Goal: Task Accomplishment & Management: Manage account settings

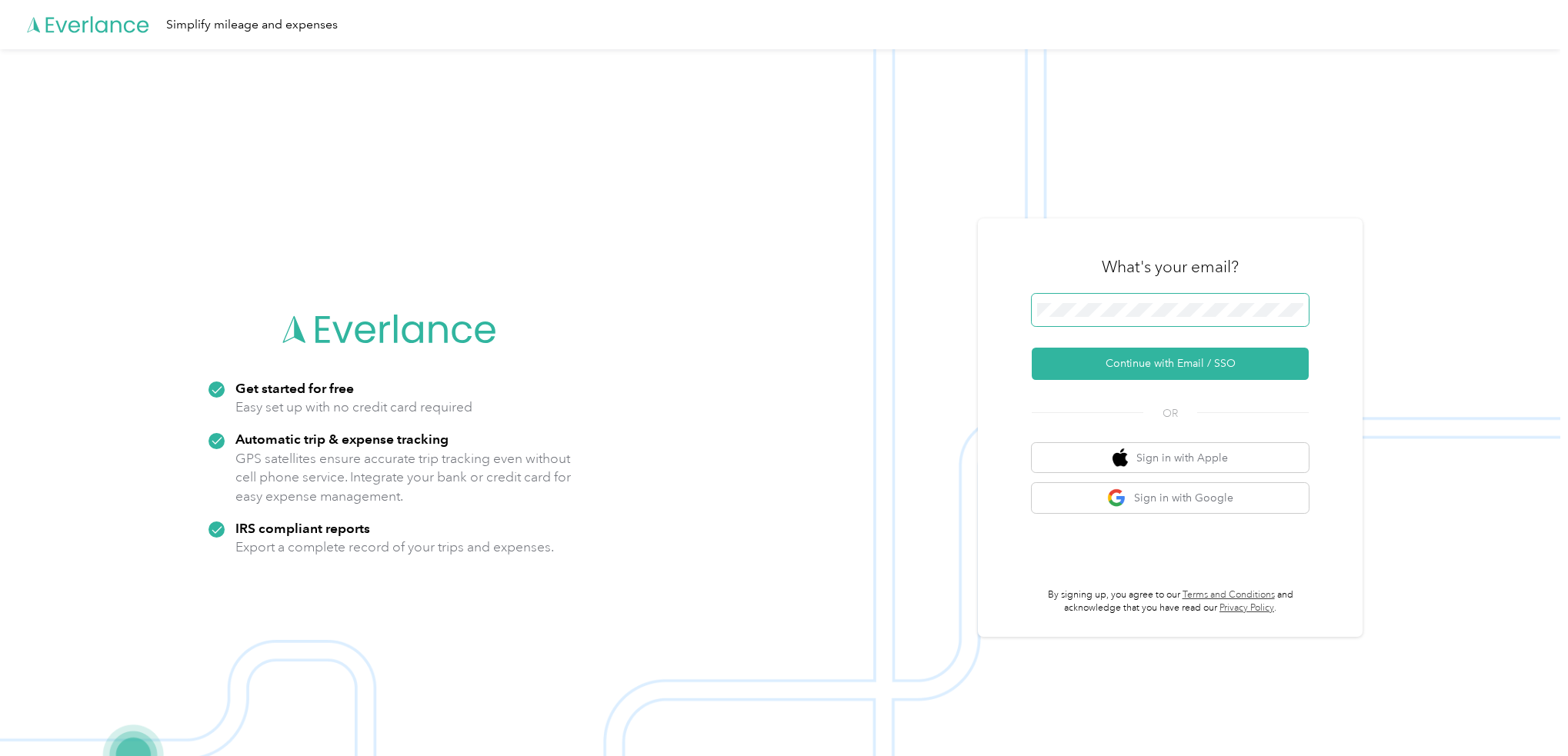
click at [1133, 302] on span at bounding box center [1170, 310] width 277 height 32
click at [1150, 362] on button "Continue with Email / SSO" at bounding box center [1170, 364] width 277 height 32
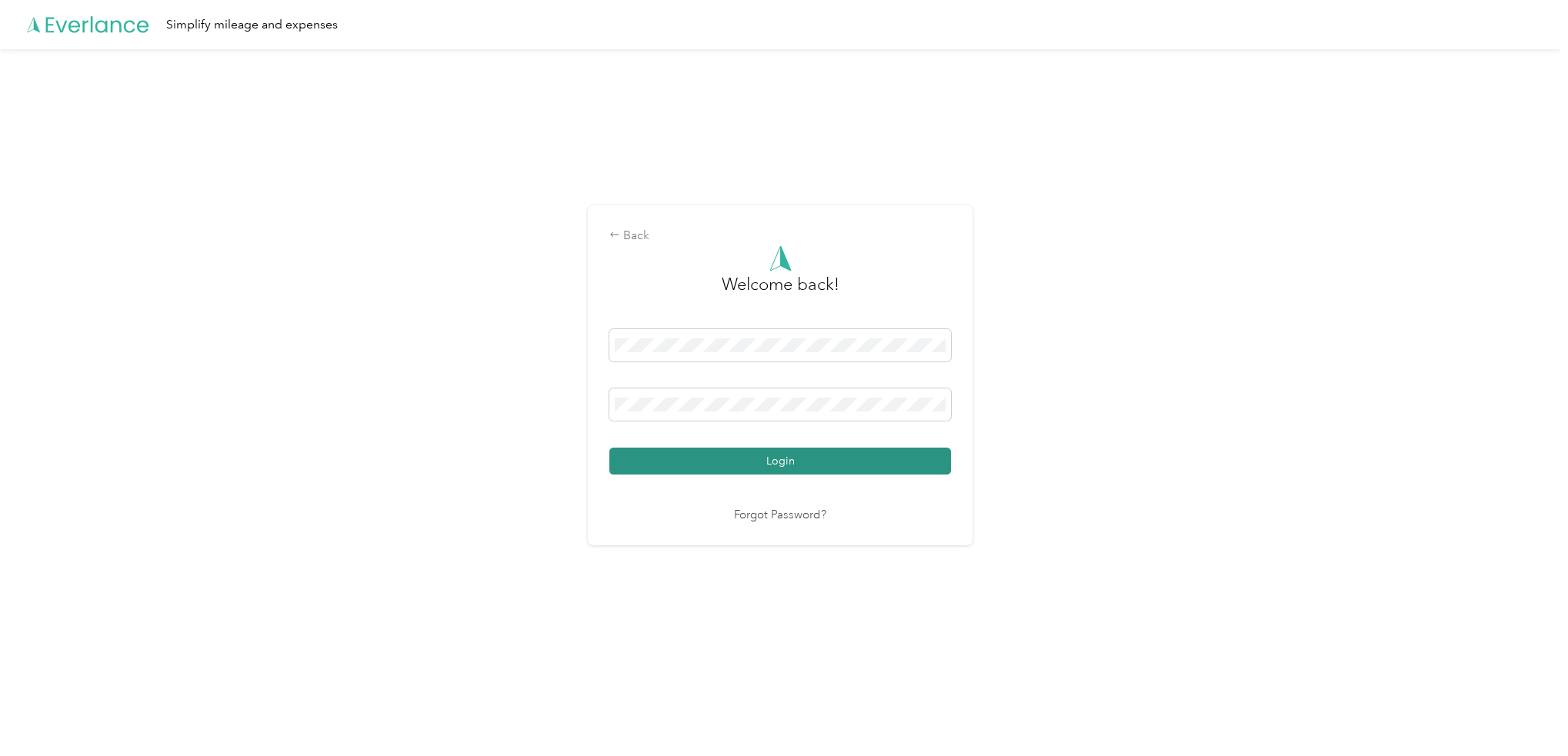
click at [818, 458] on button "Login" at bounding box center [779, 461] width 342 height 27
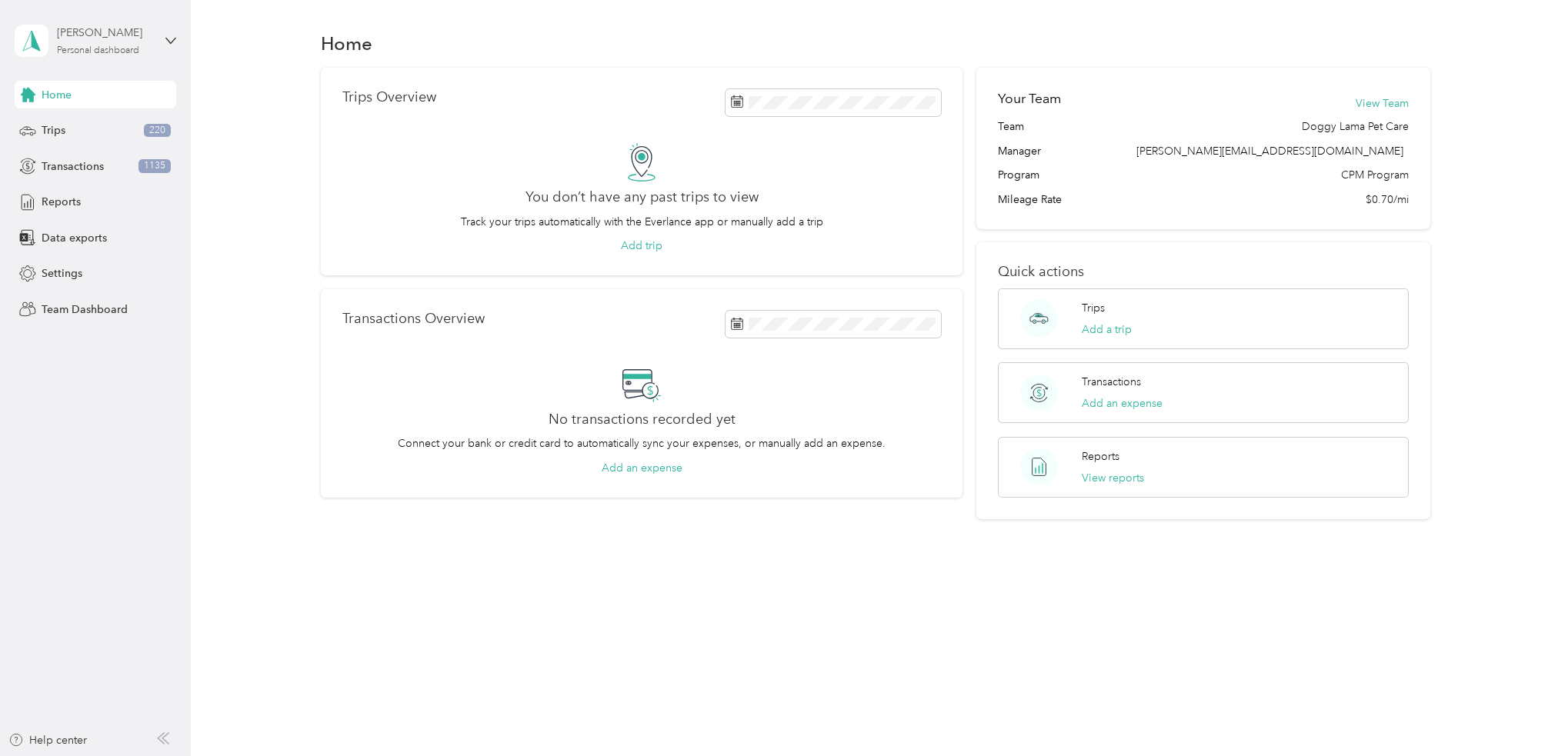
click at [81, 37] on div "Beth Wright" at bounding box center [106, 32] width 96 height 16
click at [70, 128] on div "Team dashboard" at bounding box center [69, 126] width 82 height 16
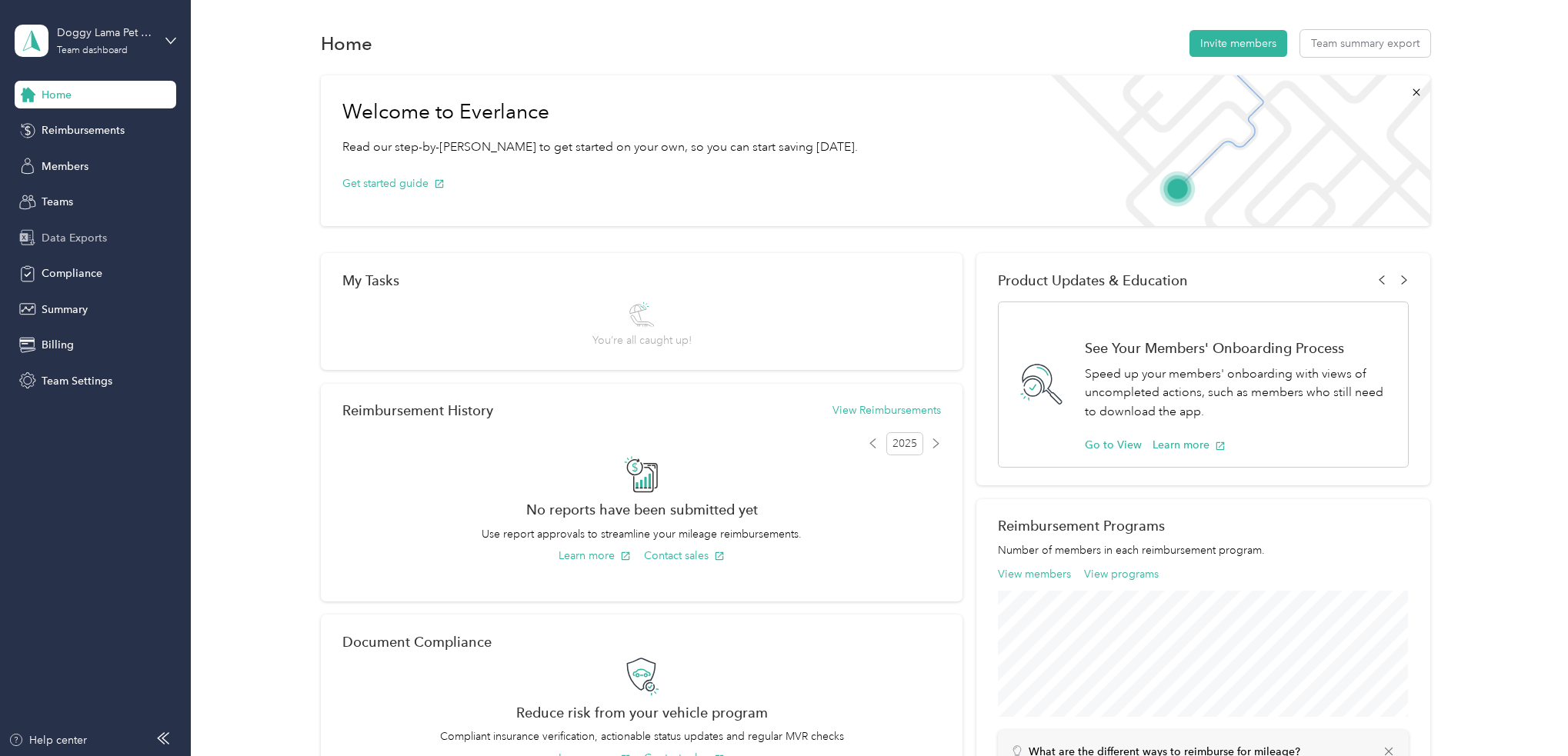
click at [59, 239] on span "Data Exports" at bounding box center [74, 238] width 66 height 16
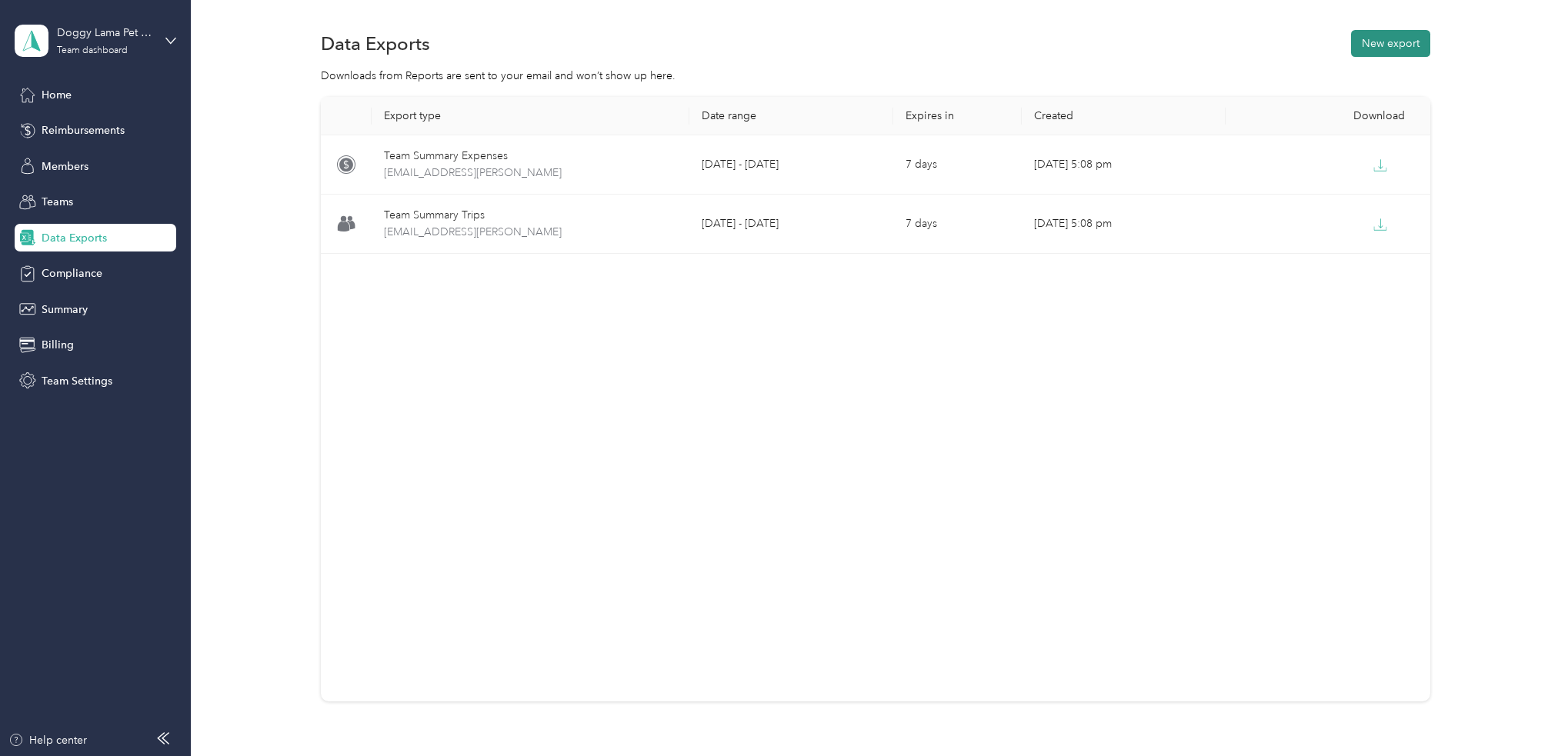
click at [1392, 47] on button "New export" at bounding box center [1390, 43] width 79 height 27
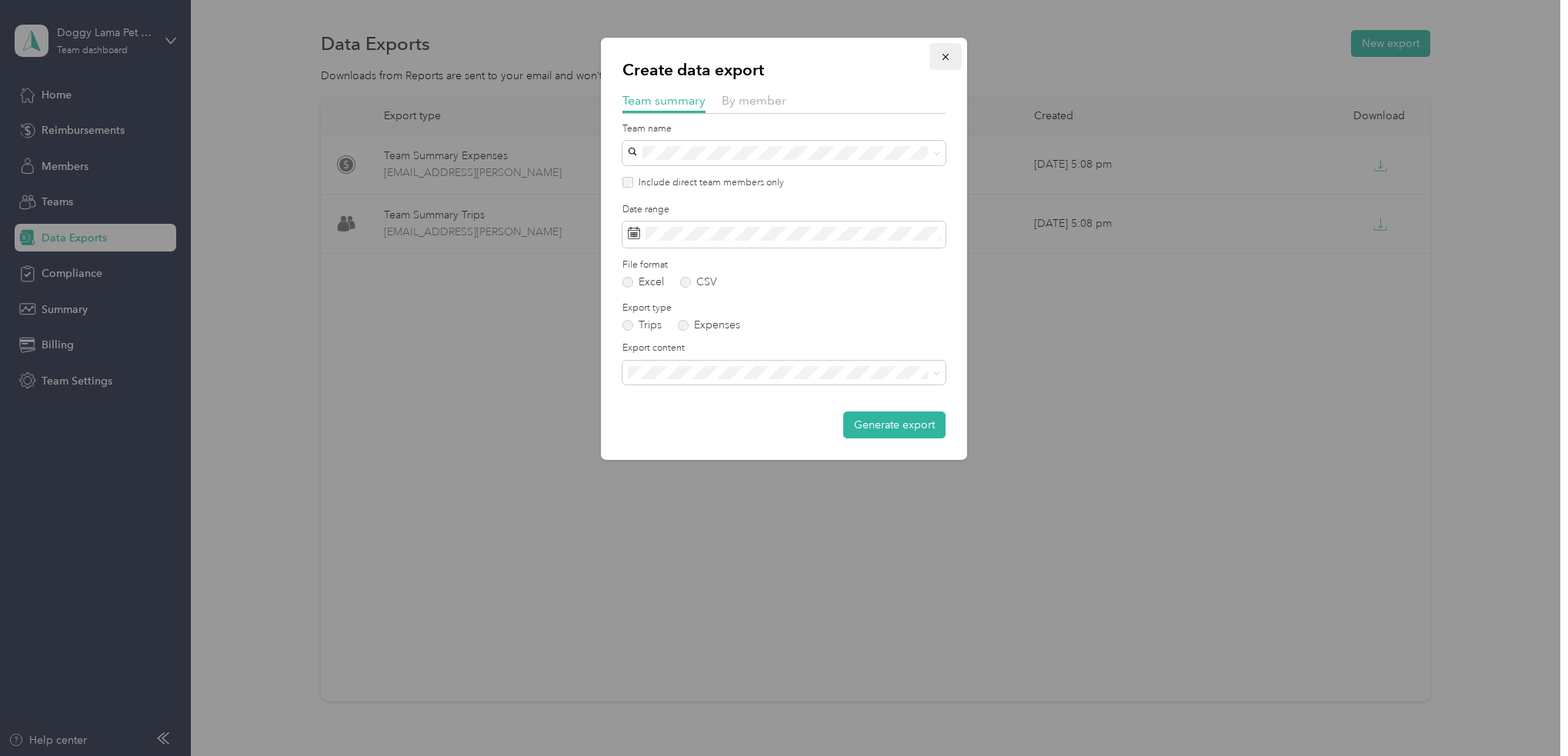
click at [945, 60] on icon "button" at bounding box center [946, 56] width 11 height 11
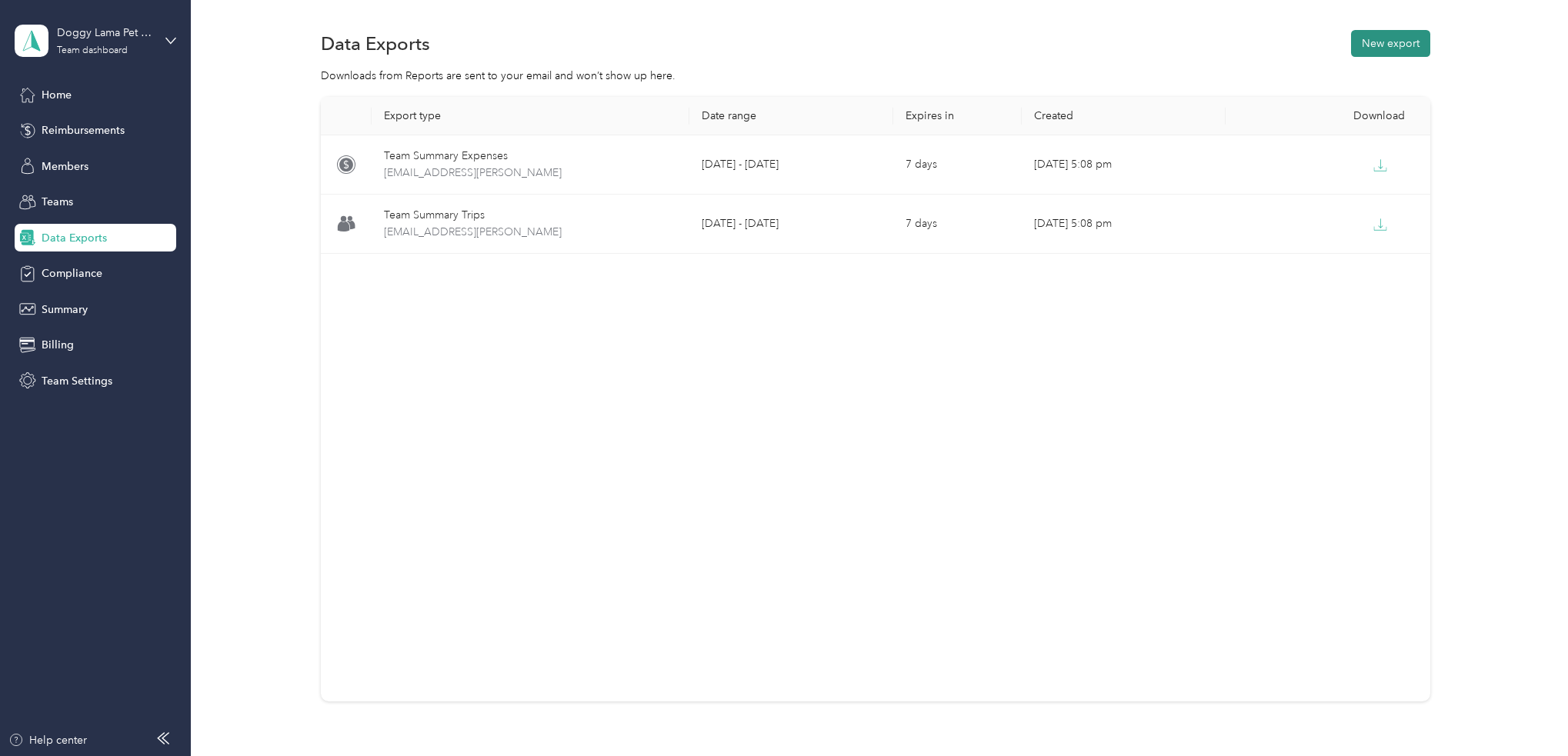
click at [1398, 46] on button "New export" at bounding box center [1390, 43] width 79 height 27
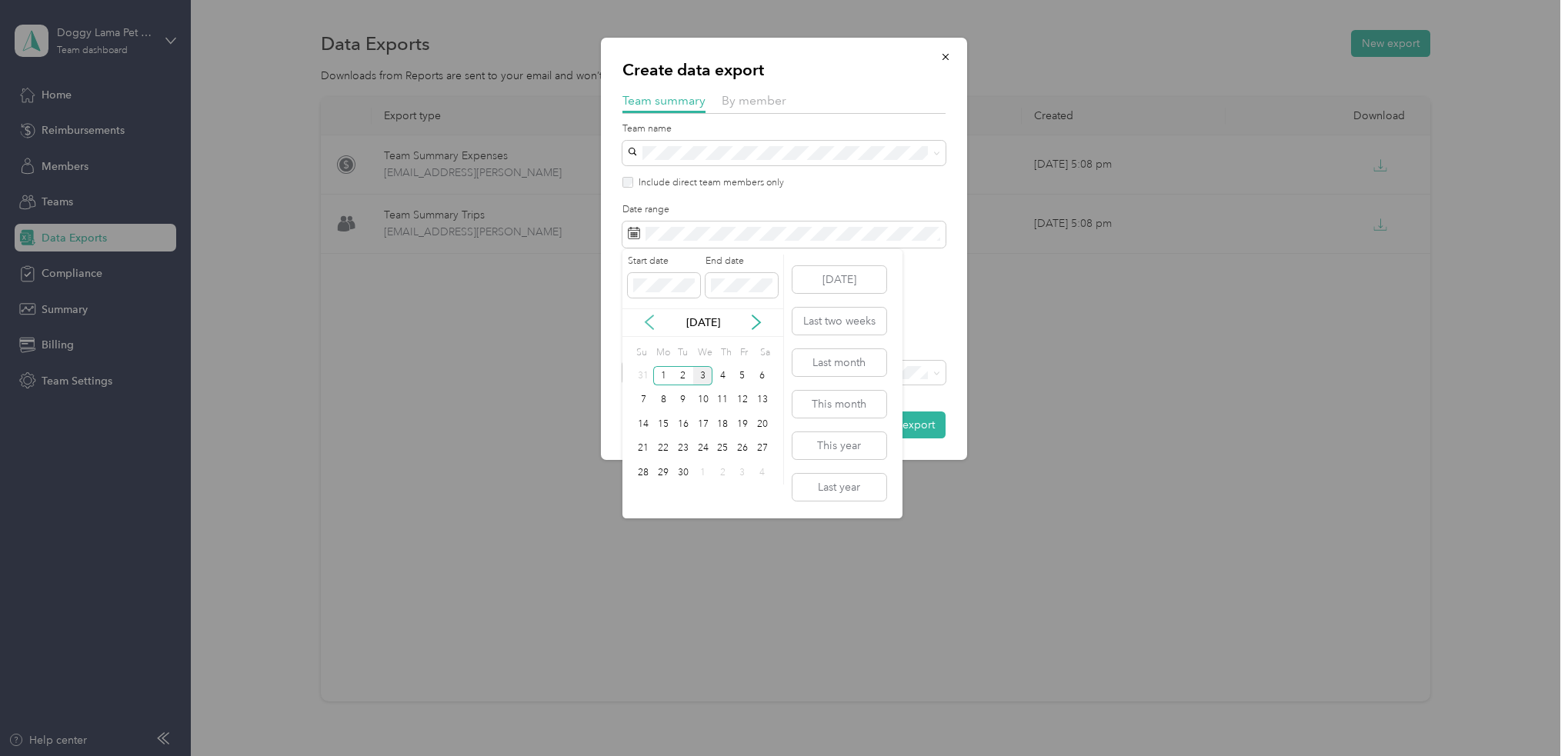
click at [646, 322] on icon at bounding box center [649, 322] width 7 height 14
click at [641, 448] on div "17" at bounding box center [644, 449] width 20 height 19
click at [764, 472] on div "30" at bounding box center [763, 472] width 20 height 19
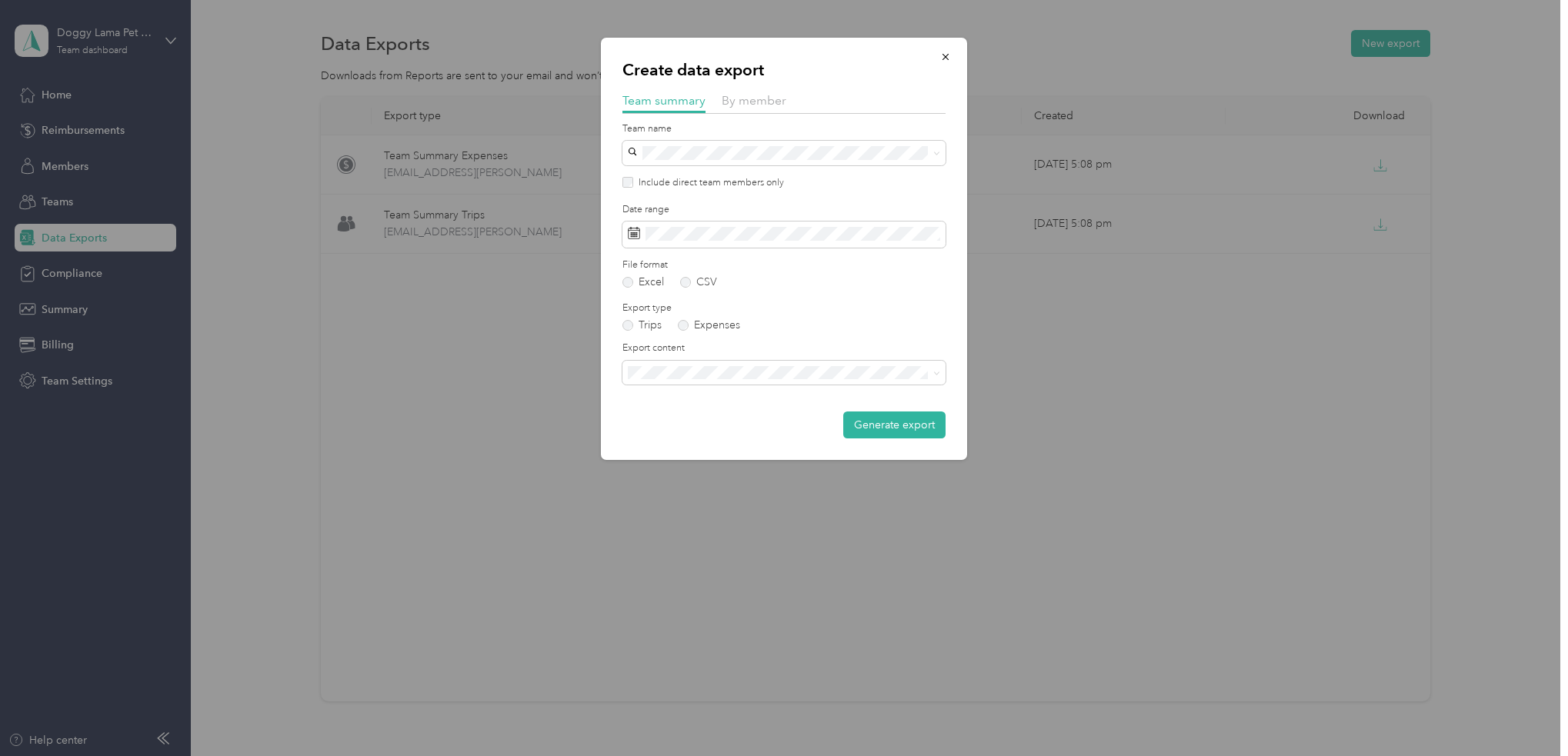
drag, startPoint x: 882, startPoint y: 425, endPoint x: 784, endPoint y: 387, distance: 105.1
click at [820, 415] on div "Generate export" at bounding box center [784, 425] width 323 height 27
click at [697, 428] on li "Summary and full trips list" at bounding box center [784, 426] width 323 height 27
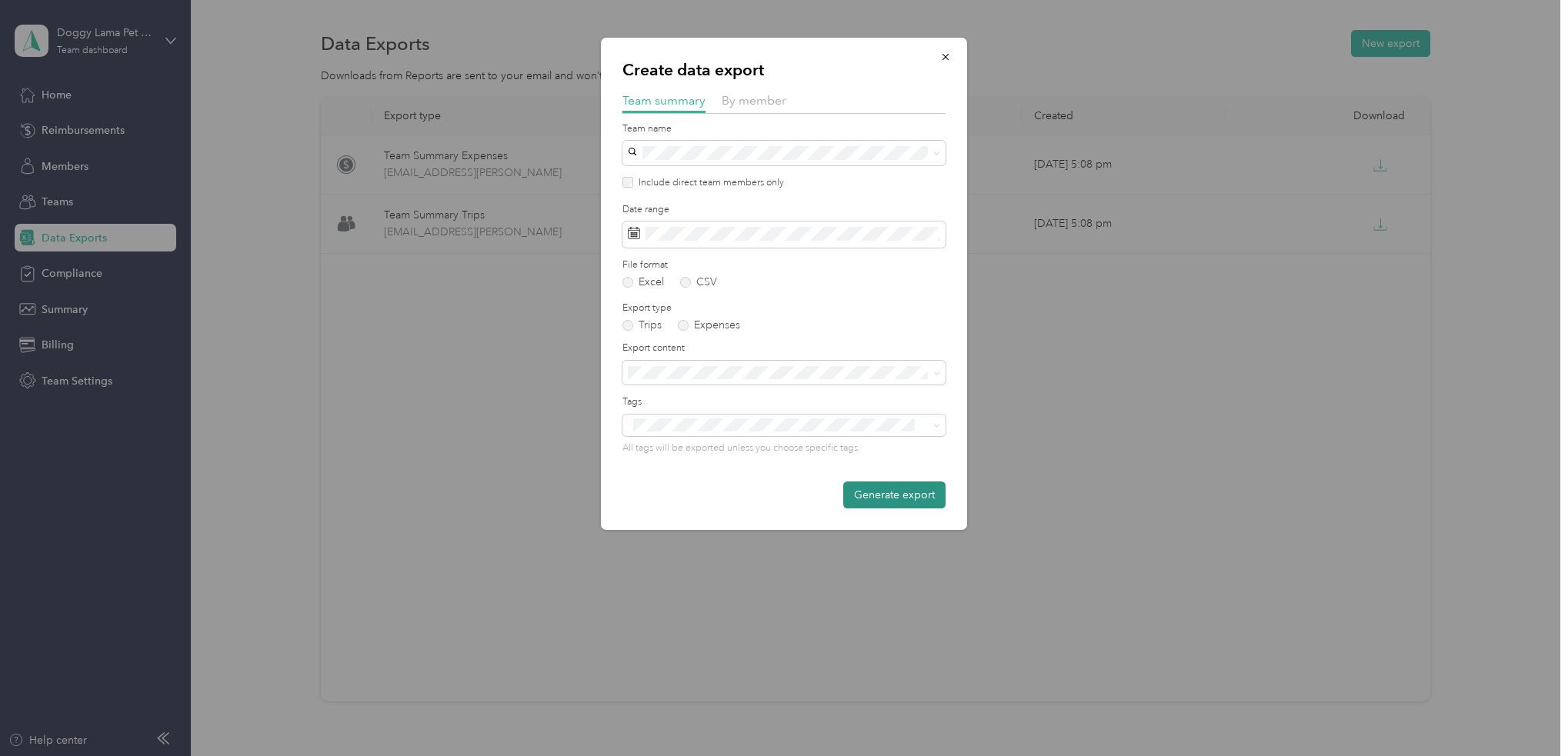
click at [892, 484] on button "Generate export" at bounding box center [894, 495] width 102 height 27
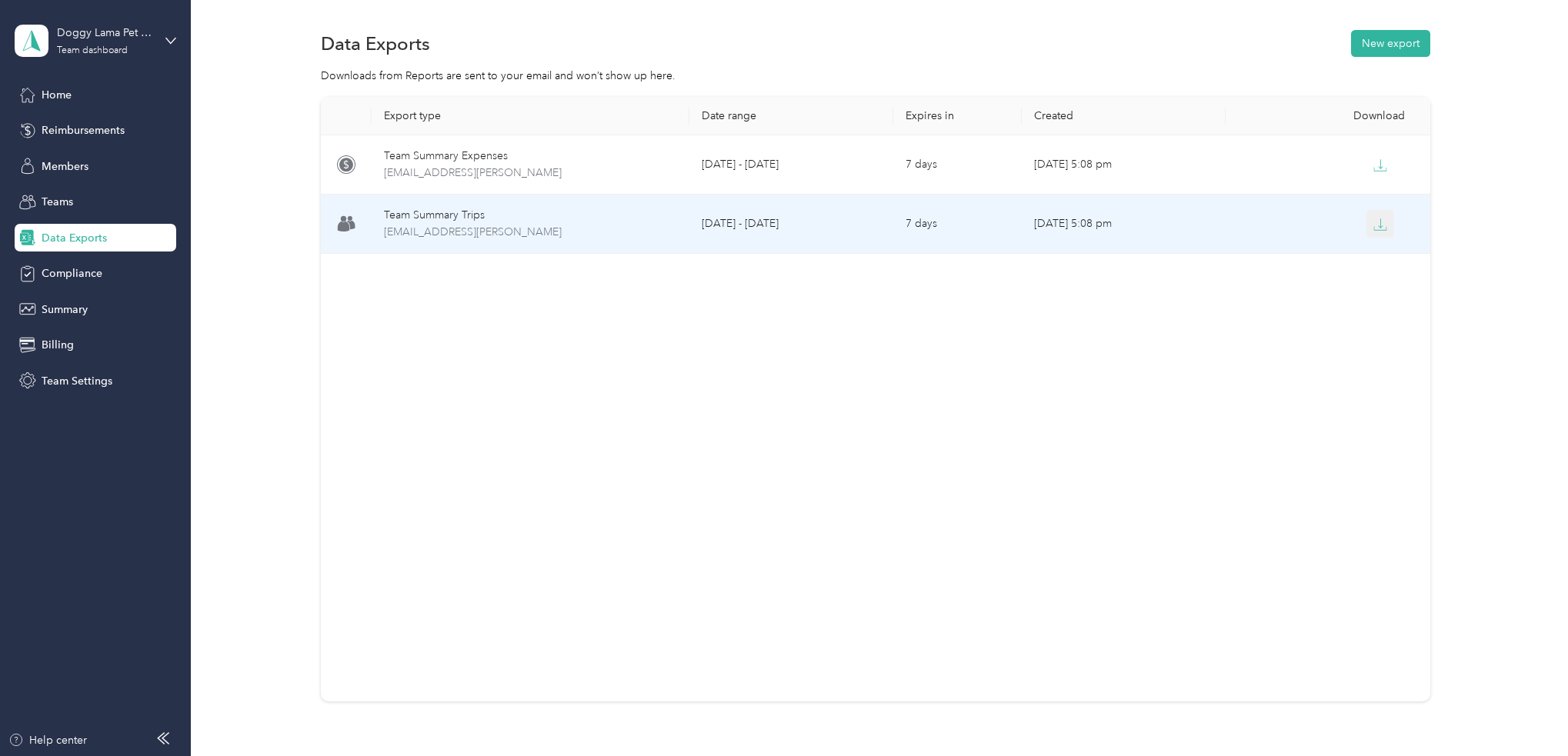
click at [1374, 229] on icon "button" at bounding box center [1380, 224] width 14 height 14
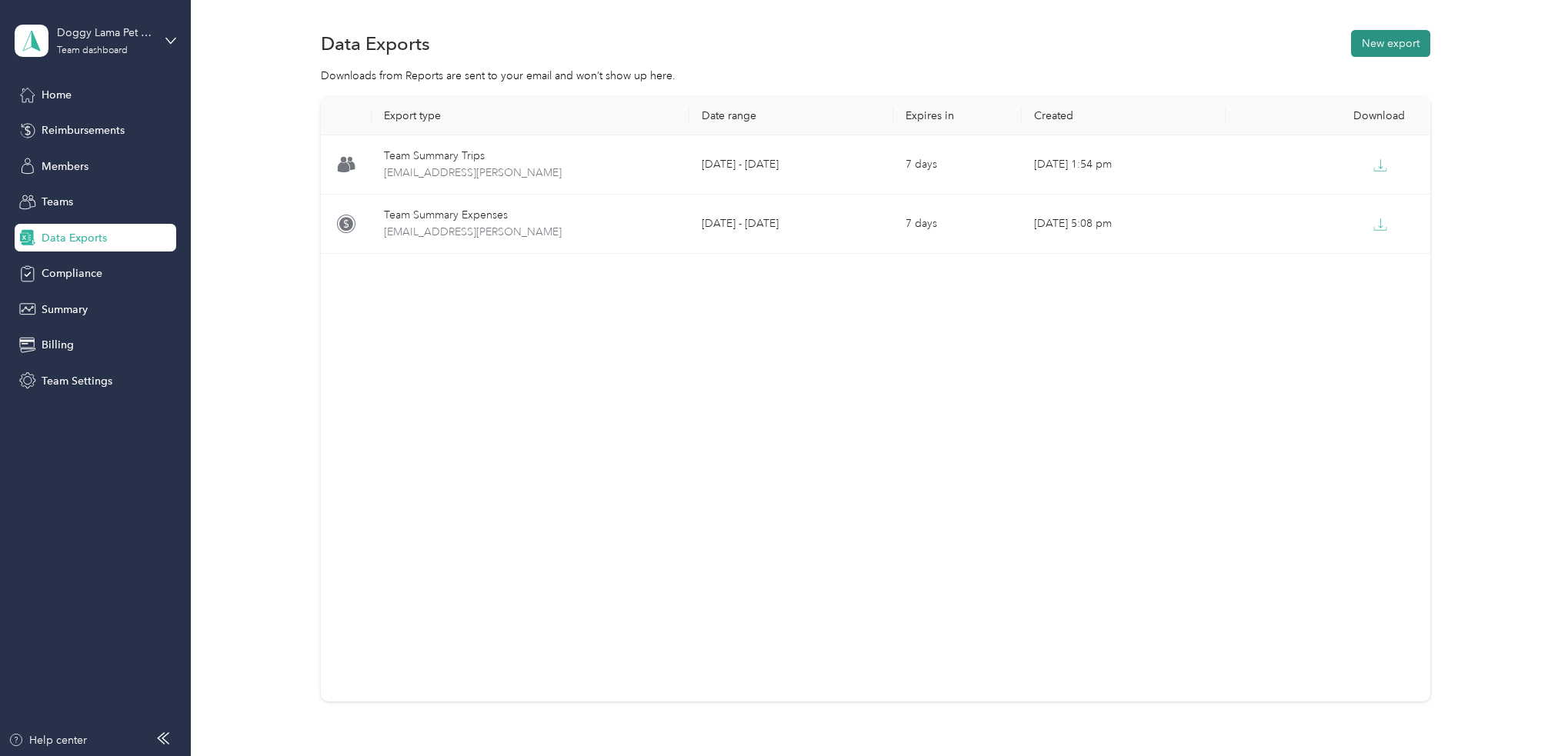
click at [1384, 46] on button "New export" at bounding box center [1390, 43] width 79 height 27
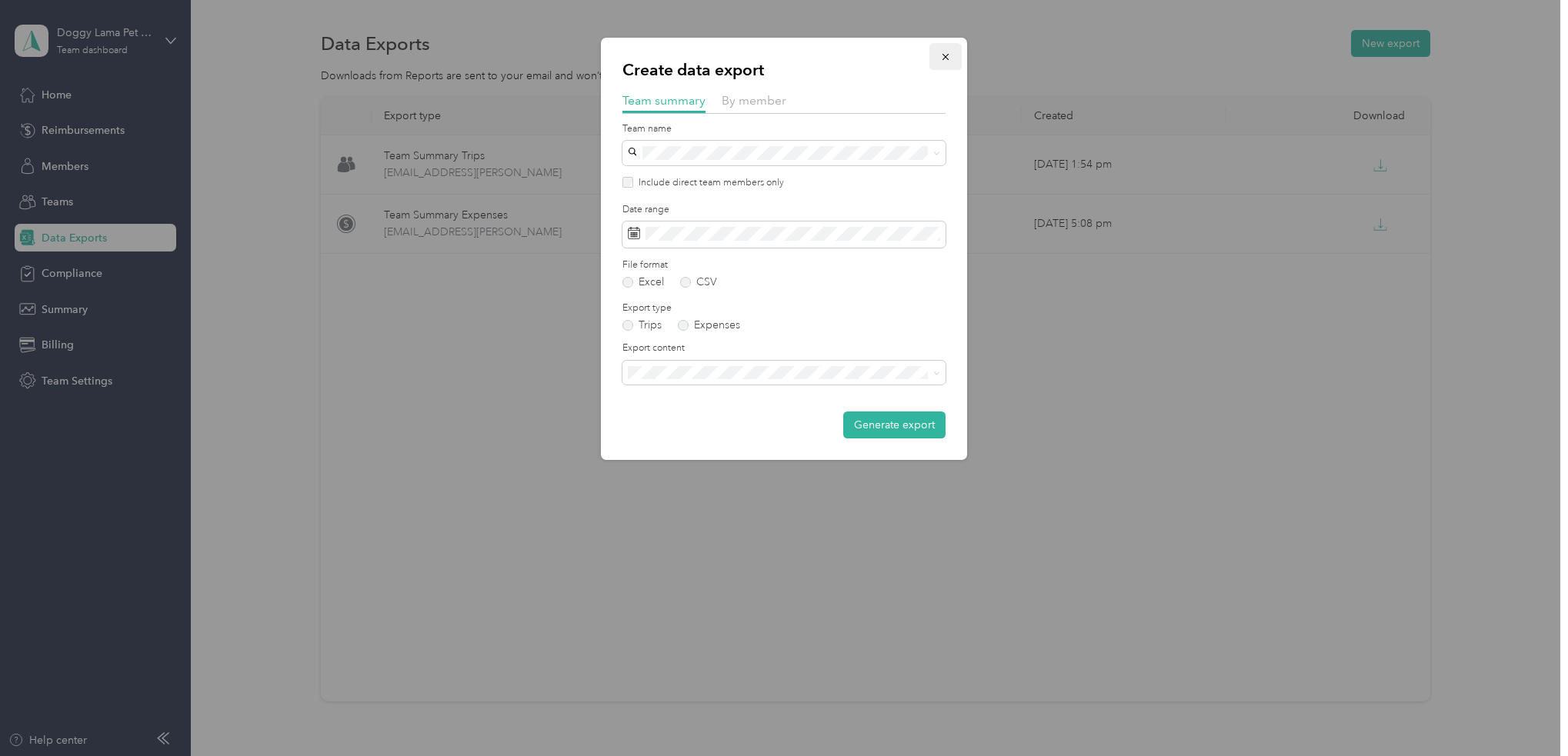
click at [948, 56] on icon "button" at bounding box center [946, 56] width 11 height 11
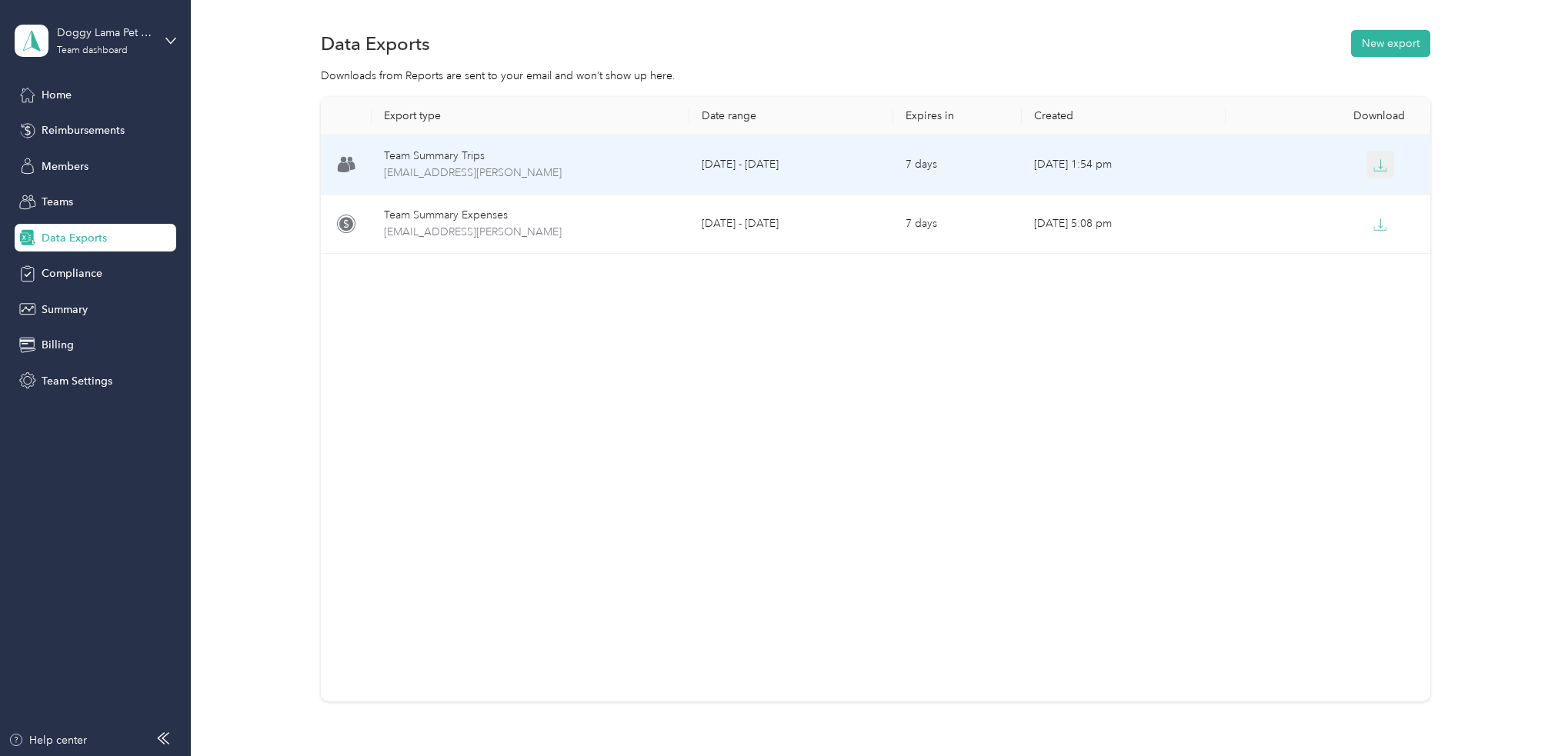
click at [1379, 164] on icon "button" at bounding box center [1380, 165] width 14 height 14
